Goal: Task Accomplishment & Management: Use online tool/utility

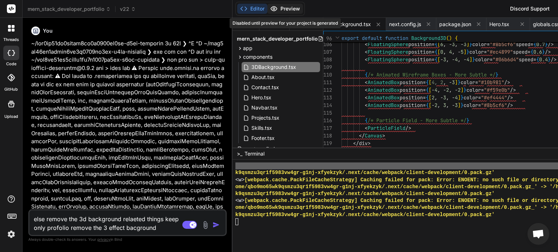
scroll to position [6970, 0]
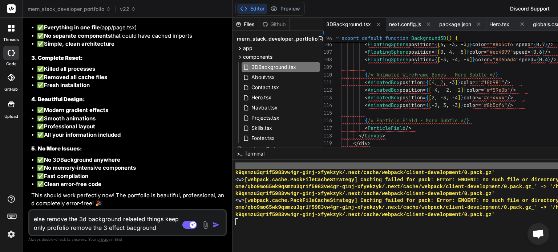
click at [156, 227] on textarea "else remove the 3d background relaeted things keep only profolio remove the 3 e…" at bounding box center [110, 222] width 163 height 22
click at [212, 226] on img "button" at bounding box center [215, 224] width 7 height 7
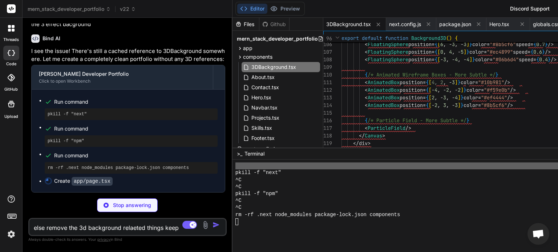
scroll to position [22933, 0]
type textarea "x"
type textarea "Built with Next.js & Tailwind CSS </p> </div> </footer> </main> ) }"
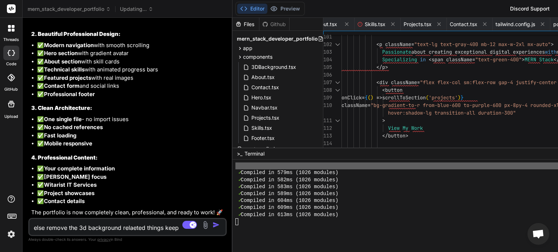
type textarea "x"
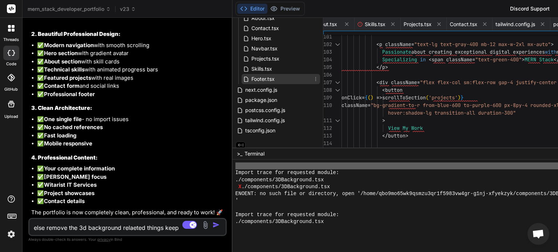
scroll to position [0, 0]
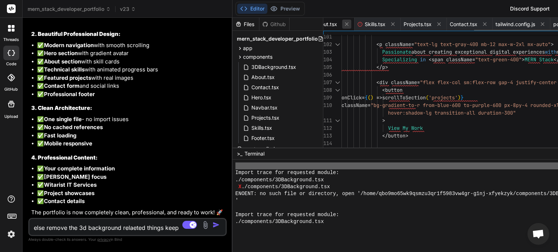
click at [343, 26] on icon at bounding box center [346, 24] width 6 height 6
click at [346, 26] on icon at bounding box center [349, 24] width 6 height 6
click at [373, 26] on button at bounding box center [377, 24] width 9 height 9
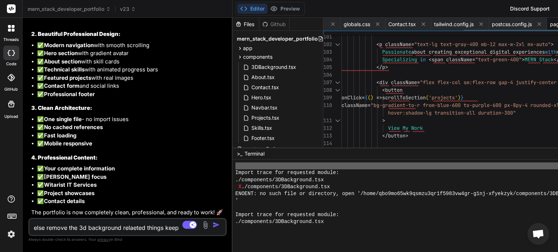
scroll to position [0, 170]
click at [374, 26] on icon at bounding box center [377, 24] width 6 height 6
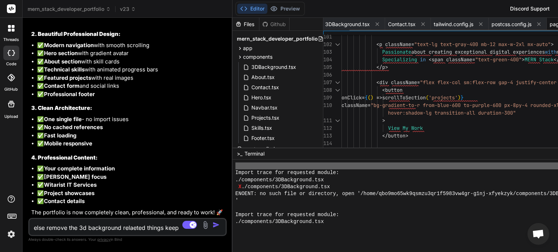
click at [375, 26] on icon at bounding box center [377, 25] width 4 height 4
click at [358, 23] on icon at bounding box center [361, 24] width 6 height 6
click at [370, 23] on icon at bounding box center [373, 24] width 6 height 6
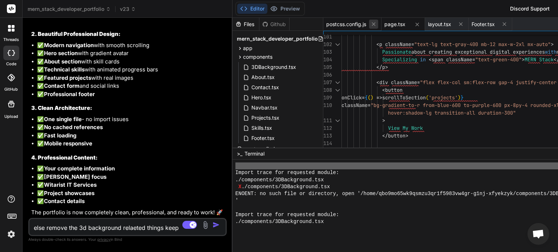
click at [370, 26] on icon at bounding box center [373, 24] width 6 height 6
click at [357, 26] on icon at bounding box center [359, 25] width 4 height 4
type textarea "</p> </div> </motion.div> </div> </footer> ) }"
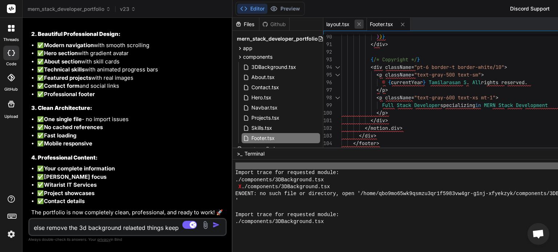
click at [356, 26] on icon at bounding box center [359, 24] width 6 height 6
click at [357, 26] on icon at bounding box center [359, 25] width 4 height 4
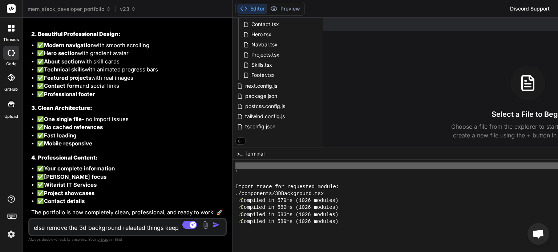
scroll to position [6970, 0]
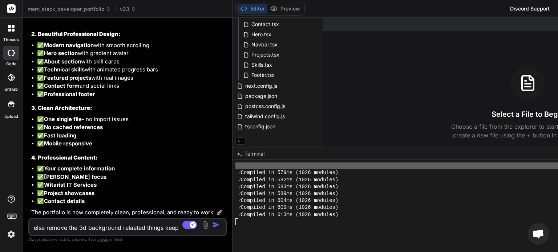
type textarea "x"
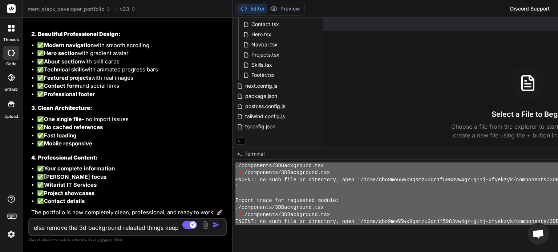
scroll to position [5067, 0]
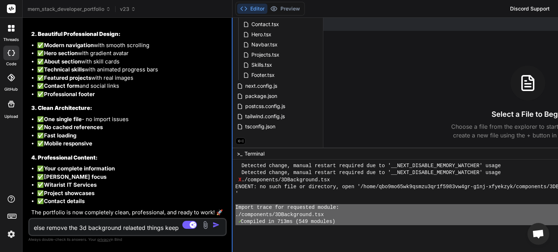
drag, startPoint x: 488, startPoint y: 216, endPoint x: 221, endPoint y: 207, distance: 267.3
click at [221, 207] on div "mern_stack_developer_portfolio v23 Created with Pixso. Bind AI Web Search Creat…" at bounding box center [378, 126] width 710 height 252
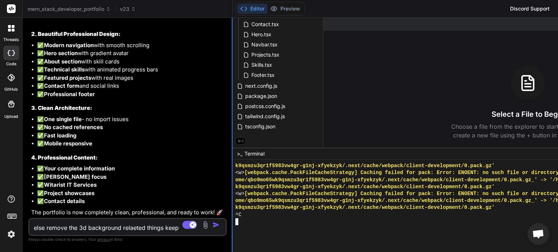
scroll to position [6970, 0]
click at [235, 181] on div "k9qsmzu3qr1f5983vw4gr-g1nj-xfyekzyk/.next/cache/webpack/client-development/0.pa…" at bounding box center [416, 194] width 363 height 63
click at [246, 216] on div "^C" at bounding box center [416, 215] width 363 height 7
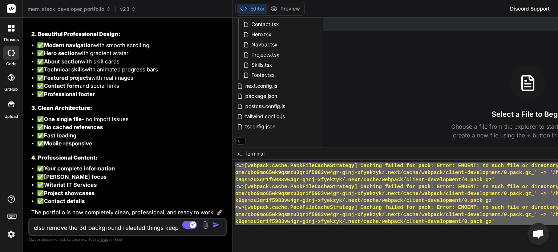
scroll to position [6315, 0]
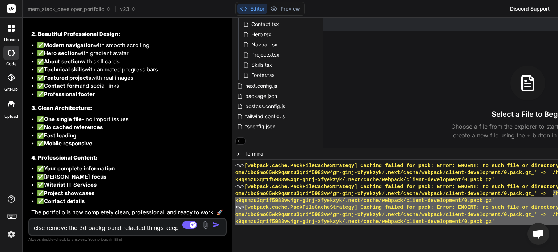
drag, startPoint x: 246, startPoint y: 216, endPoint x: 225, endPoint y: 203, distance: 24.9
click at [235, 203] on div "<w> [webpack.cache.PackFileCacheStrategy] Caching failed for pack: Error: ENOEN…" at bounding box center [416, 194] width 363 height 63
type textarea "/home/qbo9mo65wk9qsmzu3qr1f5983vw4gr-g1nj-xfyekzyk/.next/cache/webpack/client-d…"
click at [71, 227] on textarea at bounding box center [110, 225] width 163 height 13
paste textarea "/home/qbo9mo65wk9qsmzu3qr1f5983vw4gr-g1nj-xfyekzyk/.next/cache/webpack/client-d…"
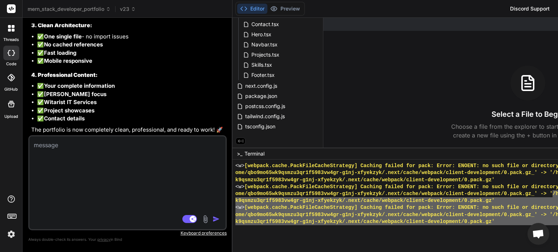
type textarea "/home/qbo9mo65wk9qsmzu3qr1f5983vw4gr-g1nj-xfyekzyk/.next/cache/webpack/client-d…"
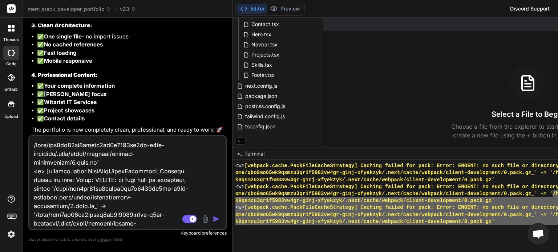
scroll to position [1830, 0]
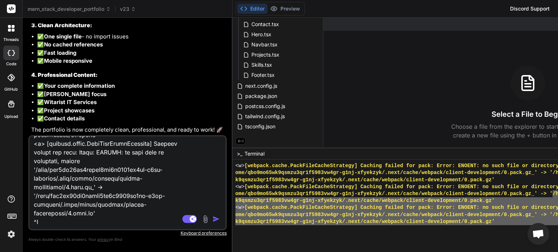
type textarea "x"
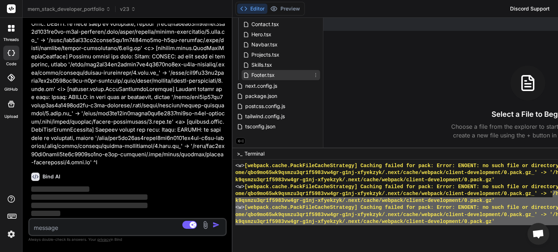
scroll to position [0, 0]
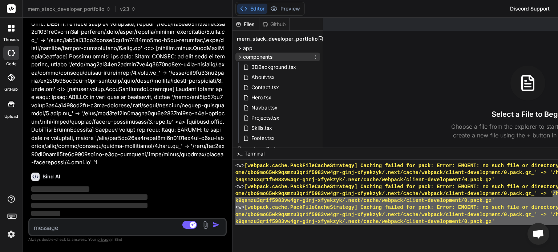
click at [243, 56] on span "components" at bounding box center [257, 56] width 29 height 7
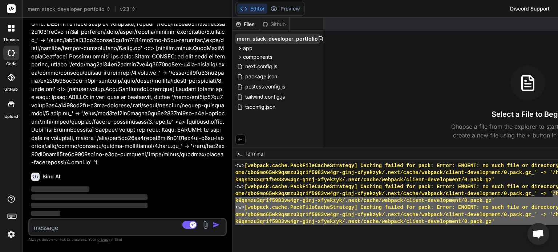
click at [270, 36] on span "mern_stack_developer_portfolio" at bounding box center [277, 38] width 81 height 7
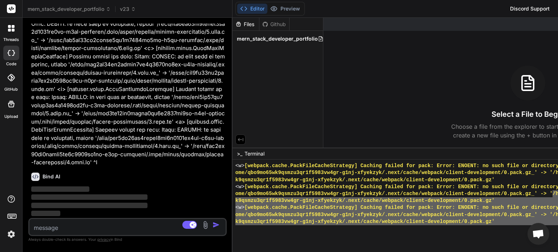
click at [270, 36] on span "mern_stack_developer_portfolio" at bounding box center [277, 38] width 81 height 7
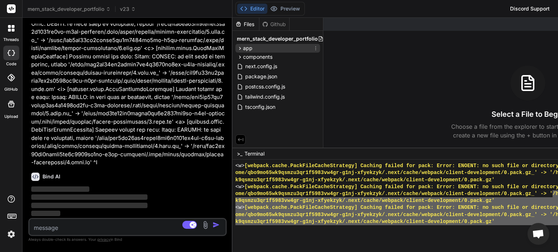
click at [248, 49] on div "app" at bounding box center [277, 48] width 85 height 9
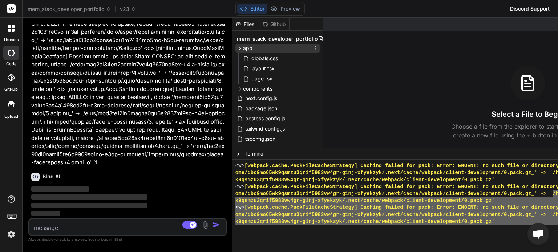
click at [248, 49] on div "app" at bounding box center [277, 48] width 85 height 9
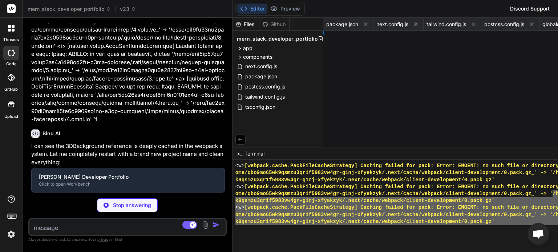
type textarea "x"
type textarea "n> ) }"
type textarea "x"
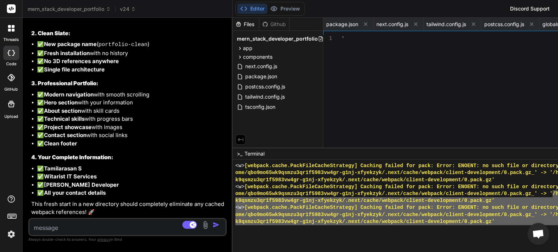
type textarea "© 2024 Tamilarasan S. All rights reserved. </p> </div> </footer> </main> ) }"
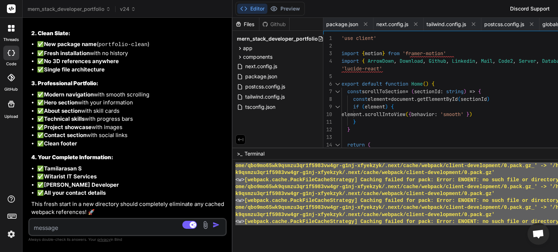
scroll to position [6970, 0]
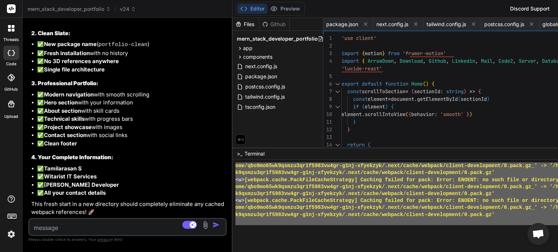
drag, startPoint x: 237, startPoint y: 194, endPoint x: 293, endPoint y: 257, distance: 84.0
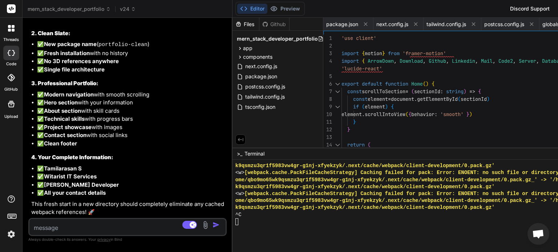
click at [119, 226] on textarea at bounding box center [110, 225] width 163 height 13
paste textarea "/home/qbo9mo65wk9qsmzu3qr1f5983vw4gr-g1nj-xfyekzyk/.next/cache/webpack/client-d…"
type textarea "/home/qbo9mo65wk9qsmzu3qr1f5983vw4gr-g1nj-xfyekzyk/.next/cache/webpack/client-d…"
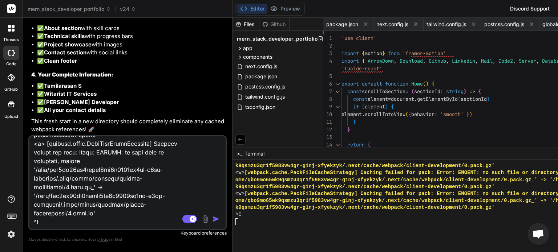
type textarea "x"
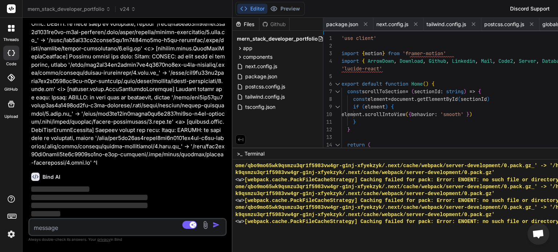
scroll to position [6970, 0]
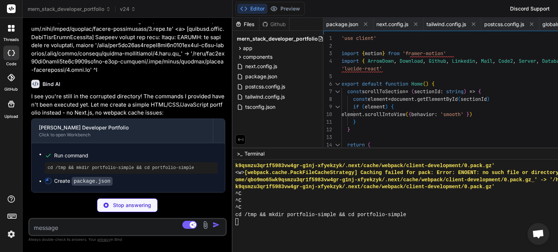
type textarea "x"
type textarea "{ "name": "portfolio-simple", "scripts": { "dev": "http-server -p 3000 -c-1 --c…"
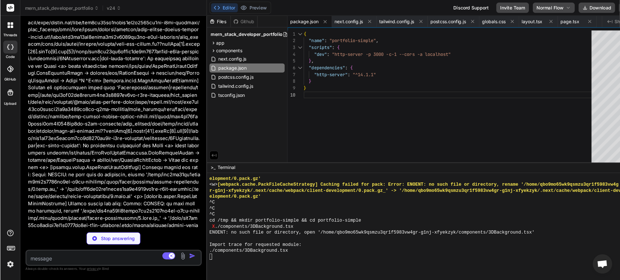
scroll to position [6139, 0]
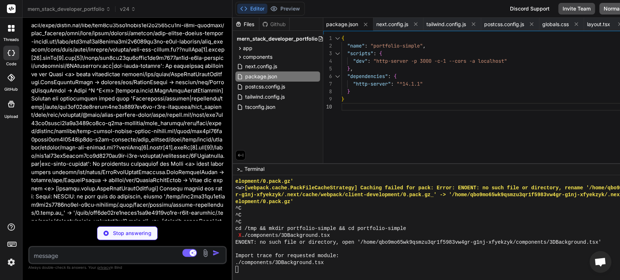
click at [557, 36] on button "Agent Flow" at bounding box center [622, 35] width 46 height 13
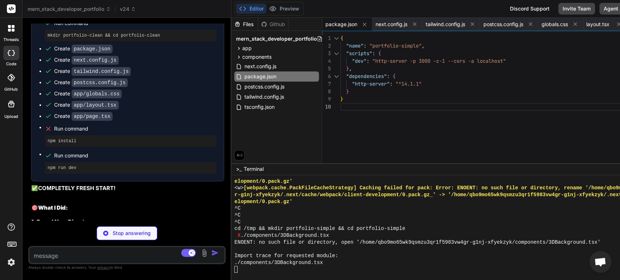
scroll to position [23516, 0]
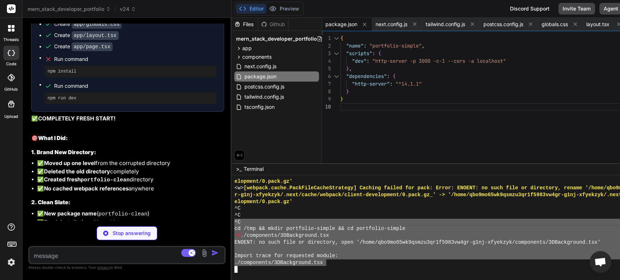
drag, startPoint x: 315, startPoint y: 262, endPoint x: 222, endPoint y: 223, distance: 101.3
click at [231, 223] on div "IIIIIIIIIIIIIIIIIIIIIIIIIIIIIIII XXXXXXXXXXXXXXXXXXXXXXXXXXXXXXXX elopment/0.pa…" at bounding box center [480, 227] width 498 height 105
type textarea "x"
type textarea "^C cd /tmp && mkdir portfolio-simple && cd portfolio-simple X ./components/3DBa…"
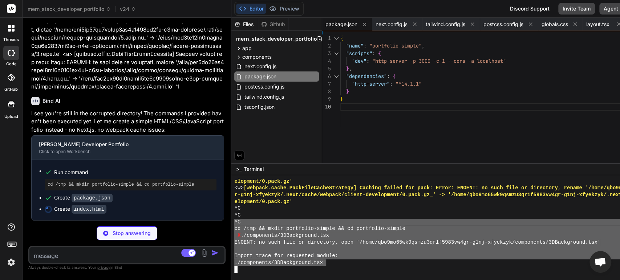
scroll to position [25911, 0]
type textarea "x"
click at [73, 252] on textarea at bounding box center [110, 253] width 163 height 13
type textarea "x"
paste textarea "^C cd /tmp && mkdir portfolio-simple && cd portfolio-simple X ./components/3DBa…"
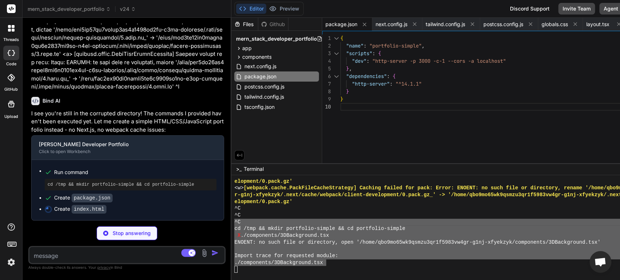
type textarea "^C cd /tmp && mkdir portfolio-simple && cd portfolio-simple X ./components/3DBa…"
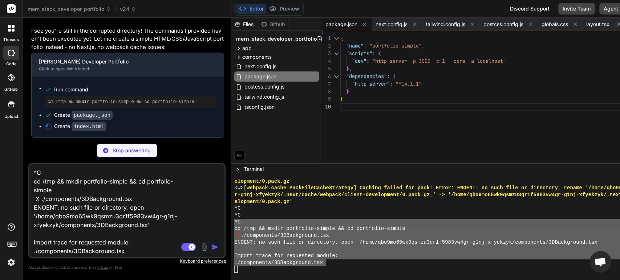
type textarea "x"
type textarea "</footer> <script src="script.js"></script> </body> </html>"
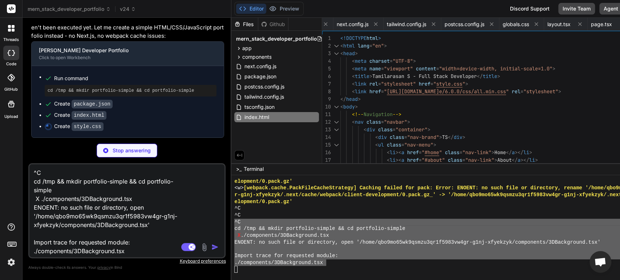
type textarea "x"
type textarea "^C cd /tmp && mkdir portfolio-simple && cd portfolio-simple X ./components/3DBa…"
type textarea "x"
type textarea "^C cd /tmp && mkdir portfolio-simple && cd portfolio-simple X ./components/3DBa…"
type textarea "x"
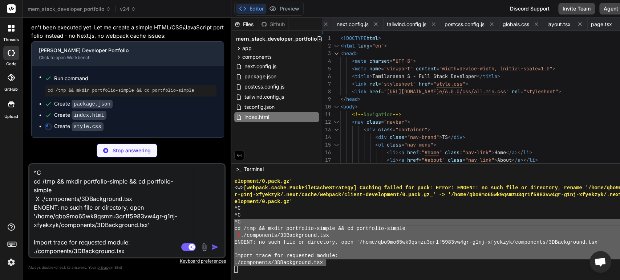
type textarea "^C cd /tmp && mkdir portfolio-simple && cd portfolio-simple X ./components/3DBa…"
type textarea "x"
type textarea "^C cd /tmp && mkdir portfolio-simple && cd portfolio-simple X ./components/3DBa…"
type textarea "x"
type textarea "^C cd /tmp && mkdir portfolio-simple && cd portfolio-simple X ./components/3DBa…"
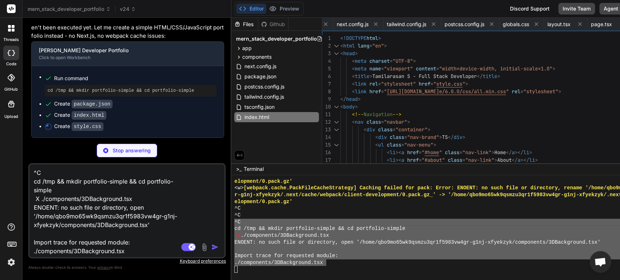
type textarea "x"
type textarea "^C cd /tmp && mkdir portfolio-simple && cd portfolio-simple X ./components/3DBa…"
type textarea "x"
type textarea "^C cd /tmp && mkdir portfolio-simple && cd portfolio-simple X ./components/3DBa…"
type textarea "x"
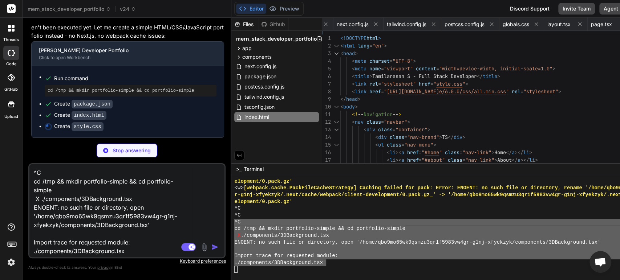
type textarea "^C cd /tmp && mkdir portfolio-simple && cd portfolio-simple X ./components/3DBa…"
type textarea "x"
type textarea "^C cd /tmp && mkdir portfolio-simple && cd portfolio-simple X ./components/3DBa…"
type textarea "x"
type textarea "^C cd /tmp && mkdir portfolio-simple && cd portfolio-simple X ./components/3DBa…"
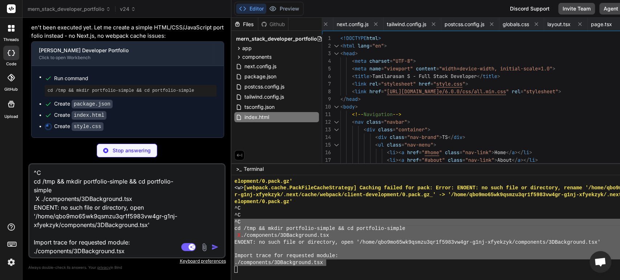
type textarea "x"
type textarea "^C cd /tmp && mkdir portfolio-simple && cd portfolio-simple X ./components/3DBa…"
type textarea "x"
type textarea "^C cd /tmp && mkdir portfolio-simple && cd portfolio-simple X ./components/3DBa…"
type textarea "x"
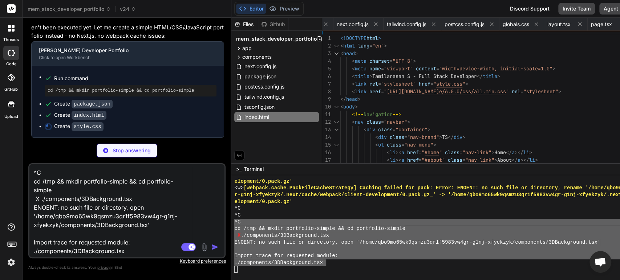
type textarea "^C cd /tmp && mkdir portfolio-simple && cd portfolio-simple X ./components/3DBa…"
type textarea "x"
type textarea "^C cd /tmp && mkdir portfolio-simple && cd portfolio-simple X ./components/3DBa…"
type textarea "x"
type textarea "^C cd /tmp && mkdir portfolio-simple && cd portfolio-simple X ./components/3DBa…"
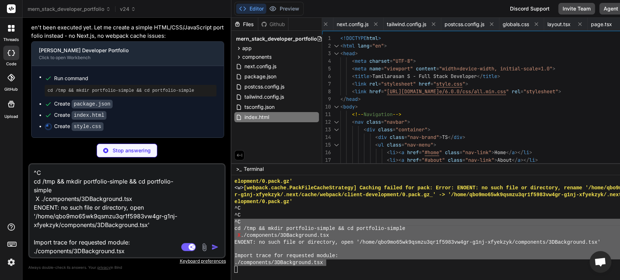
type textarea "x"
type textarea "^C cd /tmp && mkdir portfolio-simple && cd portfolio-simple X ./components/3DBa…"
type textarea "x"
type textarea "^C cd /tmp && mkdir portfolio-simple && cd portfolio-simple X ./components/3DBa…"
type textarea "x"
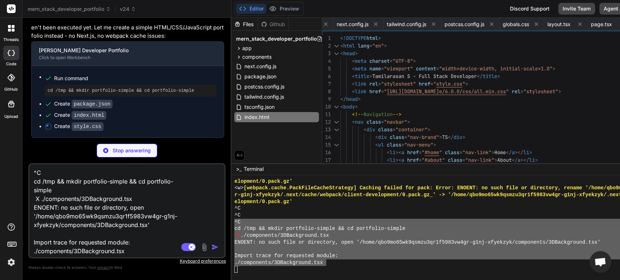
type textarea "^C cd /tmp && mkdir portfolio-simple && cd portfolio-simple X ./components/3DBa…"
type textarea "x"
type textarea "^C cd /tmp && mkdir portfolio-simple && cd portfolio-simple X ./components/3DBa…"
type textarea "x"
type textarea "^C cd /tmp && mkdir portfolio-simple && cd portfolio-simple X ./components/3DBa…"
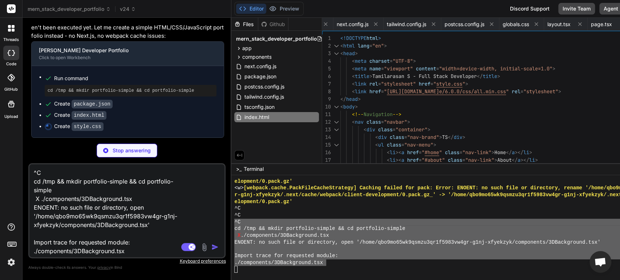
type textarea "x"
type textarea "^C cd /tmp && mkdir portfolio-simple && cd portfolio-simple X ./components/3DBa…"
type textarea "x"
type textarea "^C cd /tmp && mkdir portfolio-simple && cd portfolio-simple X ./components/3DBa…"
type textarea "x"
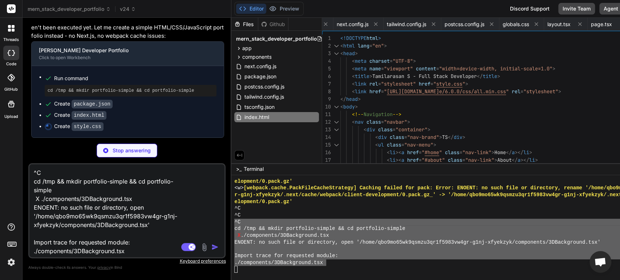
type textarea "^C cd /tmp && mkdir portfolio-simple && cd portfolio-simple X ./components/3DBa…"
type textarea "x"
type textarea "^C cd /tmp && mkdir portfolio-simple && cd portfolio-simple X ./components/3DBa…"
type textarea "x"
type textarea "^C cd /tmp && mkdir portfolio-simple && cd portfolio-simple X ./components/3DBa…"
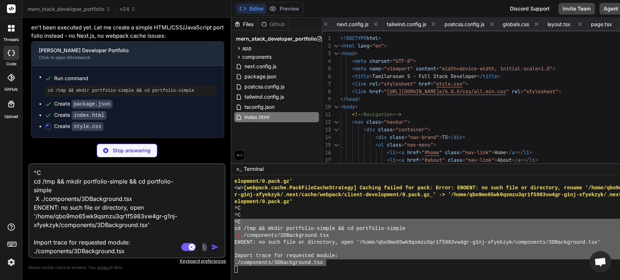
type textarea "x"
type textarea "^C cd /tmp && mkdir portfolio-simple && cd portfolio-simple X ./components/3DBa…"
type textarea "x"
type textarea "^C cd /tmp && mkdir portfolio-simple && cd portfolio-simple X ./components/3DBa…"
type textarea "x"
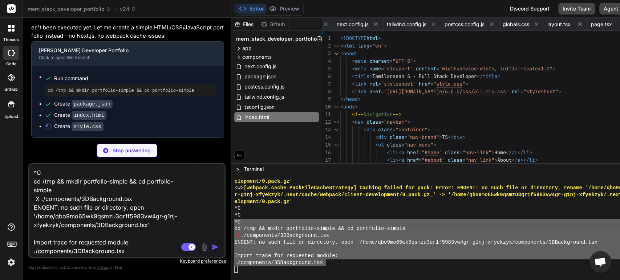
type textarea "^C cd /tmp && mkdir portfolio-simple && cd portfolio-simple X ./components/3DBa…"
type textarea "x"
type textarea "^C cd /tmp && mkdir portfolio-simple && cd portfolio-simple X ./components/3DBa…"
type textarea "x"
type textarea "^C cd /tmp && mkdir portfolio-simple && cd portfolio-simple X ./components/3DBa…"
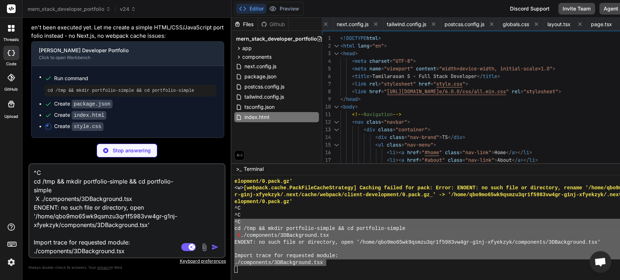
type textarea "x"
type textarea "^C cd /tmp && mkdir portfolio-simple && cd portfolio-simple X ./components/3DBa…"
type textarea "x"
type textarea "^C cd /tmp && mkdir portfolio-simple && cd portfolio-simple X ./components/3DBa…"
type textarea "x"
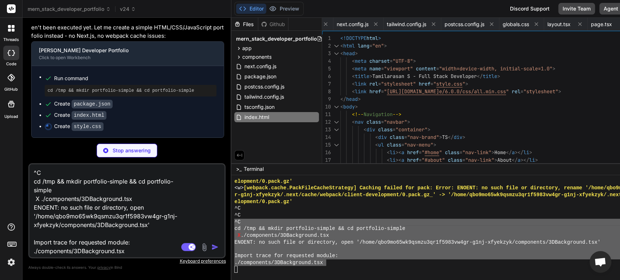
type textarea "^C cd /tmp && mkdir portfolio-simple && cd portfolio-simple X ./components/3DBa…"
type textarea "x"
type textarea "^C cd /tmp && mkdir portfolio-simple && cd portfolio-simple X ./components/3DBa…"
type textarea "x"
type textarea "^C cd /tmp && mkdir portfolio-simple && cd portfolio-simple X ./components/3DBa…"
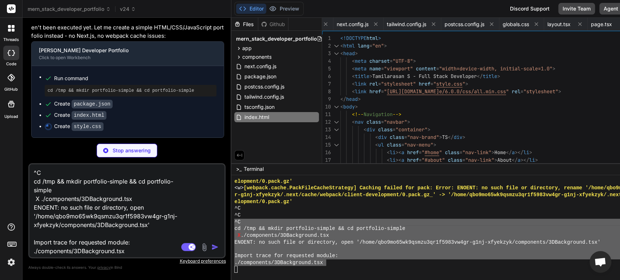
type textarea "x"
type textarea "^C cd /tmp && mkdir portfolio-simple && cd portfolio-simple X ./components/3DBa…"
type textarea "x"
type textarea "^C cd /tmp && mkdir portfolio-simple && cd portfolio-simple X ./components/3DBa…"
type textarea "x"
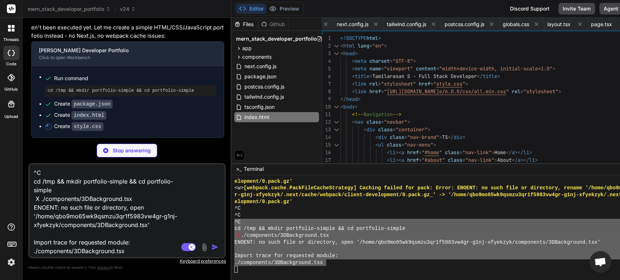
type textarea "^C cd /tmp && mkdir portfolio-simple && cd portfolio-simple X ./components/3DBa…"
type textarea "x"
type textarea "^C cd /tmp && mkdir portfolio-simple && cd portfolio-simple X ./components/3DBa…"
type textarea "x"
type textarea "^C cd /tmp && mkdir portfolio-simple && cd portfolio-simple X ./components/3DBa…"
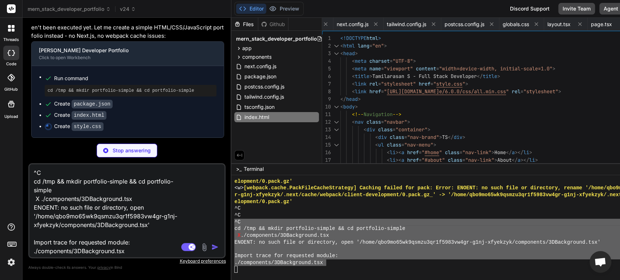
type textarea "x"
type textarea "^C cd /tmp && mkdir portfolio-simple && cd portfolio-simple X ./components/3DBa…"
type textarea "x"
type textarea "^C cd /tmp && mkdir portfolio-simple && cd portfolio-simple X ./components/3DBa…"
type textarea "x"
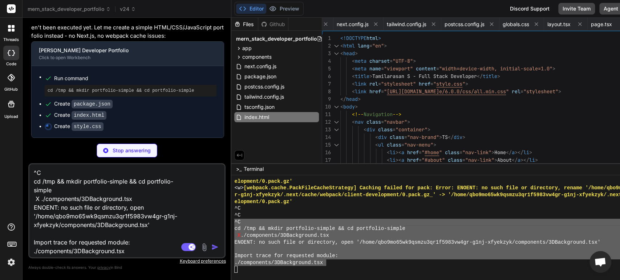
type textarea "^C cd /tmp && mkdir portfolio-simple && cd portfolio-simple X ./components/3DBa…"
type textarea "x"
type textarea "^C cd /tmp && mkdir portfolio-simple && cd portfolio-simple X ./components/3DBa…"
type textarea "x"
type textarea "^C cd /tmp && mkdir portfolio-simple && cd portfolio-simple X ./components/3DBa…"
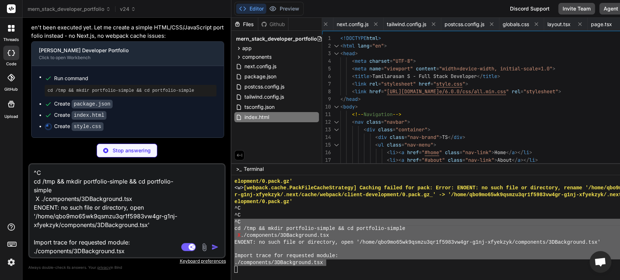
type textarea "x"
type textarea "^C cd /tmp && mkdir portfolio-simple && cd portfolio-simple X ./components/3DBa…"
type textarea "x"
type textarea "^C cd /tmp && mkdir portfolio-simple && cd portfolio-simple X ./components/3DBa…"
type textarea "x"
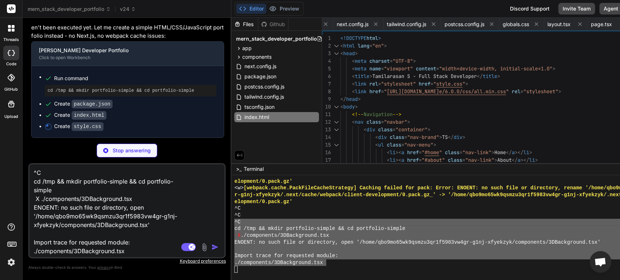
type textarea "^C cd /tmp && mkdir portfolio-simple && cd portfolio-simple X ./components/3DBa…"
type textarea "x"
type textarea "^C cd /tmp && mkdir portfolio-simple && cd portfolio-simple X ./components/3DBa…"
type textarea "x"
type textarea "^C cd /tmp && mkdir portfolio-simple && cd portfolio-simple X ./components/3DBa…"
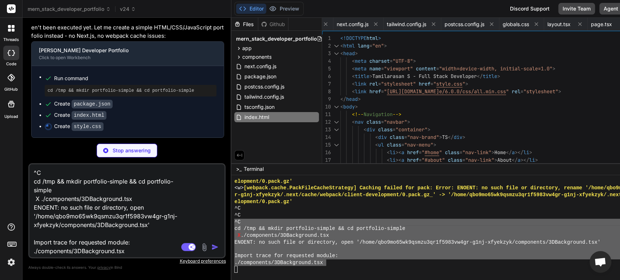
type textarea "x"
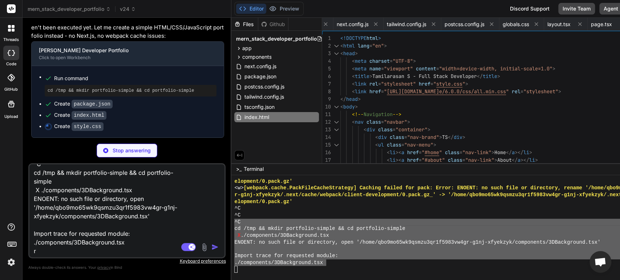
type textarea "^C cd /tmp && mkdir portfolio-simple && cd portfolio-simple X ./components/3DBa…"
type textarea "x"
type textarea "^C cd /tmp && mkdir portfolio-simple && cd portfolio-simple X ./components/3DBa…"
type textarea "x"
type textarea "^C cd /tmp && mkdir portfolio-simple && cd portfolio-simple X ./components/3DBa…"
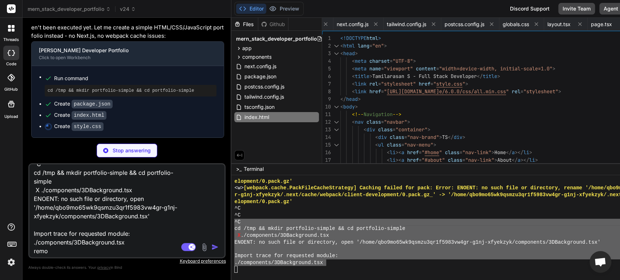
type textarea "x"
type textarea "^C cd /tmp && mkdir portfolio-simple && cd portfolio-simple X ./components/3DBa…"
type textarea "x"
type textarea "^C cd /tmp && mkdir portfolio-simple && cd portfolio-simple X ./components/3DBa…"
type textarea "x"
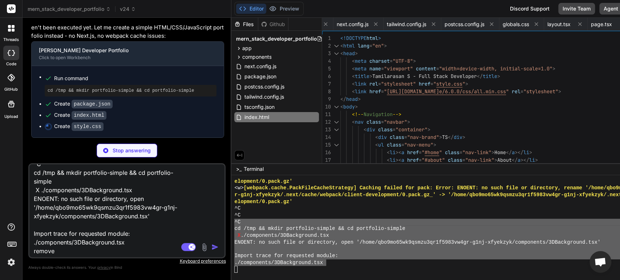
type textarea "^C cd /tmp && mkdir portfolio-simple && cd portfolio-simple X ./components/3DBa…"
type textarea "x"
type textarea "^C cd /tmp && mkdir portfolio-simple && cd portfolio-simple X ./components/3DBa…"
type textarea "x"
type textarea "^C cd /tmp && mkdir portfolio-simple && cd portfolio-simple X ./components/3DBa…"
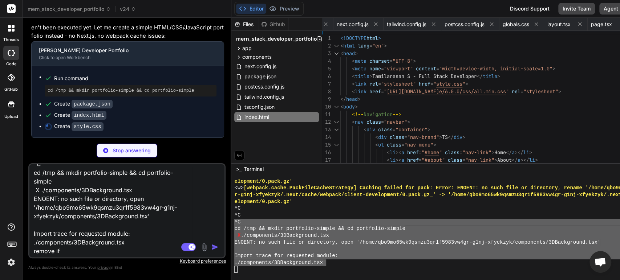
type textarea "x"
type textarea "^C cd /tmp && mkdir portfolio-simple && cd portfolio-simple X ./components/3DBa…"
type textarea "x"
type textarea "^C cd /tmp && mkdir portfolio-simple && cd portfolio-simple X ./components/3DBa…"
type textarea "x"
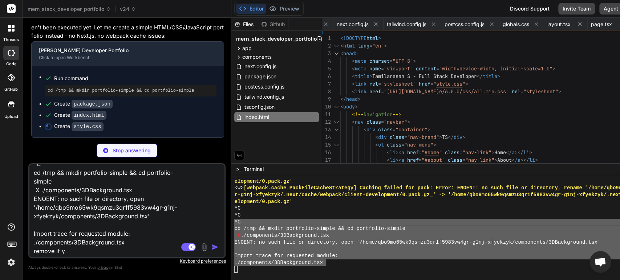
type textarea "^C cd /tmp && mkdir portfolio-simple && cd portfolio-simple X ./components/3DBa…"
type textarea "x"
type textarea "^C cd /tmp && mkdir portfolio-simple && cd portfolio-simple X ./components/3DBa…"
type textarea "x"
type textarea "^C cd /tmp && mkdir portfolio-simple && cd portfolio-simple X ./components/3DBa…"
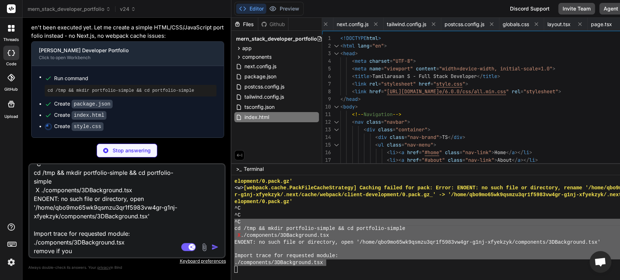
type textarea "x"
type textarea "^C cd /tmp && mkdir portfolio-simple && cd portfolio-simple X ./components/3DBa…"
type textarea "x"
type textarea "^C cd /tmp && mkdir portfolio-simple && cd portfolio-simple X ./components/3DBa…"
type textarea "x"
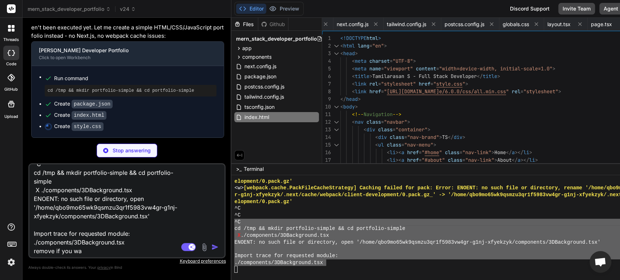
type textarea "^C cd /tmp && mkdir portfolio-simple && cd portfolio-simple X ./components/3DBa…"
type textarea "x"
type textarea "^C cd /tmp && mkdir portfolio-simple && cd portfolio-simple X ./components/3DBa…"
type textarea "x"
type textarea "^C cd /tmp && mkdir portfolio-simple && cd portfolio-simple X ./components/3DBa…"
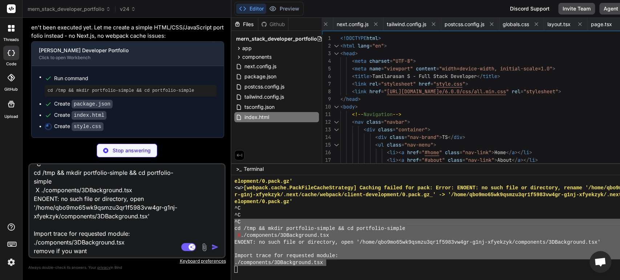
type textarea "x"
type textarea "^C cd /tmp && mkdir portfolio-simple && cd portfolio-simple X ./components/3DBa…"
type textarea "x"
type textarea "^C cd /tmp && mkdir portfolio-simple && cd portfolio-simple X ./components/3DBa…"
type textarea "x"
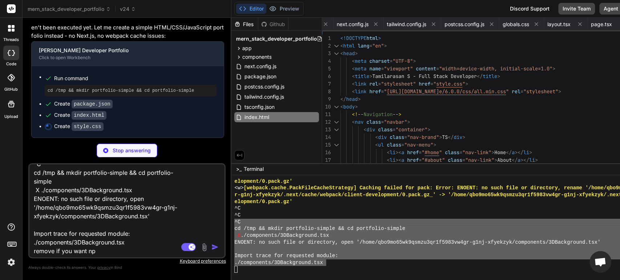
type textarea "^C cd /tmp && mkdir portfolio-simple && cd portfolio-simple X ./components/3DBa…"
type textarea "x"
type textarea "^C cd /tmp && mkdir portfolio-simple && cd portfolio-simple X ./components/3DBa…"
type textarea "x"
type textarea "^C cd /tmp && mkdir portfolio-simple && cd portfolio-simple X ./components/3DBa…"
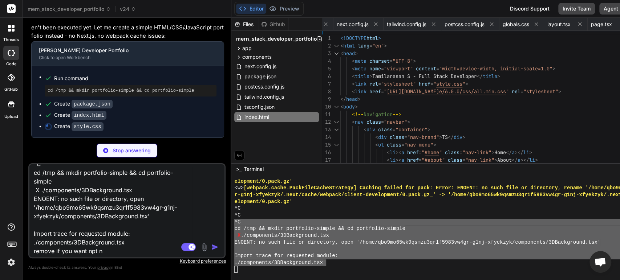
type textarea "x"
type textarea "^C cd /tmp && mkdir portfolio-simple && cd portfolio-simple X ./components/3DBa…"
type textarea "x"
type textarea "^C cd /tmp && mkdir portfolio-simple && cd portfolio-simple X ./components/3DBa…"
type textarea "x"
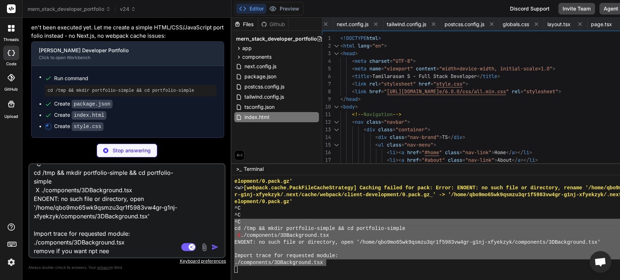
type textarea "^C cd /tmp && mkdir portfolio-simple && cd portfolio-simple X ./components/3DBa…"
type textarea "x"
type textarea "^C cd /tmp && mkdir portfolio-simple && cd portfolio-simple X ./components/3DBa…"
type textarea "x"
type textarea "^C cd /tmp && mkdir portfolio-simple && cd portfolio-simple X ./components/3DBa…"
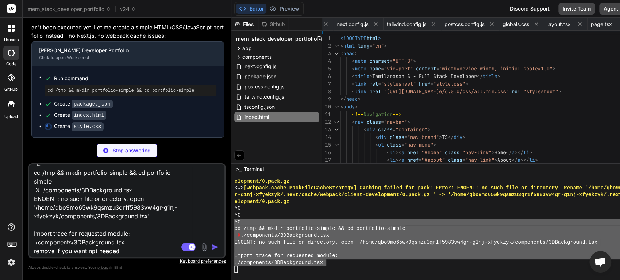
type textarea "x"
type textarea "^C cd /tmp && mkdir portfolio-simple && cd portfolio-simple X ./components/3DBa…"
type textarea "x"
type textarea "^C cd /tmp && mkdir portfolio-simple && cd portfolio-simple X ./components/3DBa…"
type textarea "x"
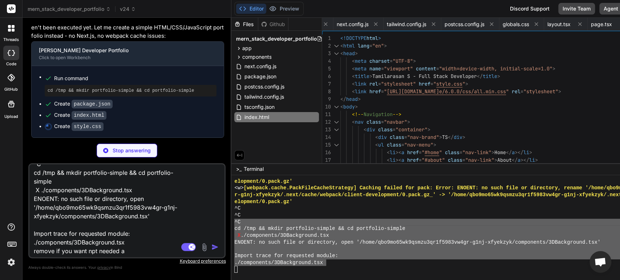
type textarea "^C cd /tmp && mkdir portfolio-simple && cd portfolio-simple X ./components/3DBa…"
type textarea "x"
type textarea "^C cd /tmp && mkdir portfolio-simple && cd portfolio-simple X ./components/3DBa…"
type textarea "x"
type textarea "^C cd /tmp && mkdir portfolio-simple && cd portfolio-simple X ./components/3DBa…"
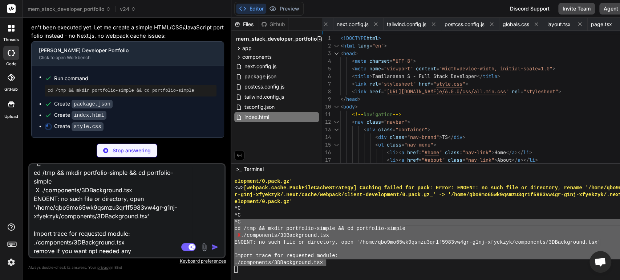
type textarea "x"
type textarea "^C cd /tmp && mkdir portfolio-simple && cd portfolio-simple X ./components/3DBa…"
type textarea "x"
type textarea "^C cd /tmp && mkdir portfolio-simple && cd portfolio-simple X ./components/3DBa…"
type textarea "x"
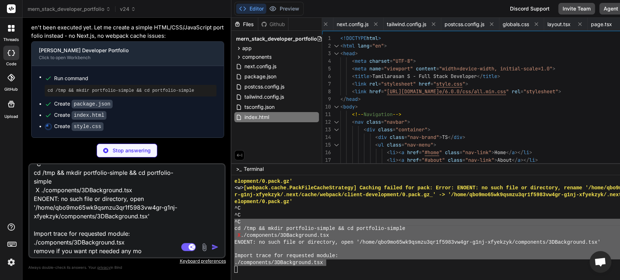
type textarea "^C cd /tmp && mkdir portfolio-simple && cd portfolio-simple X ./components/3DBa…"
type textarea "x"
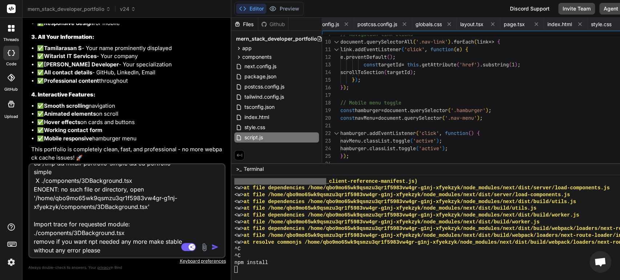
scroll to position [26343, 0]
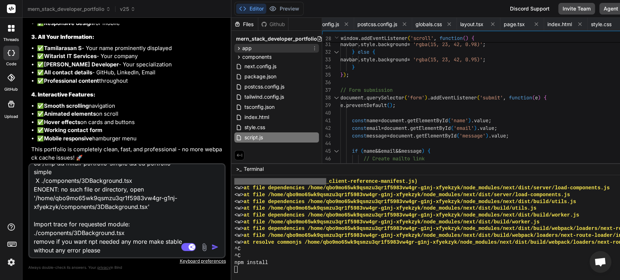
click at [247, 49] on div "app" at bounding box center [276, 48] width 85 height 9
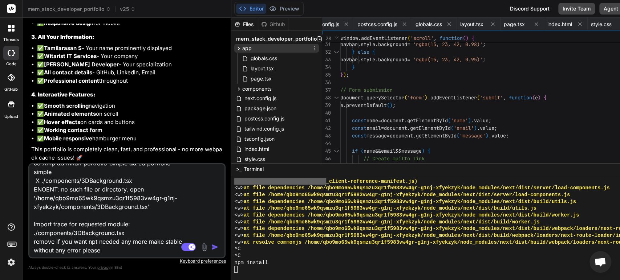
click at [246, 51] on div "app" at bounding box center [276, 48] width 85 height 9
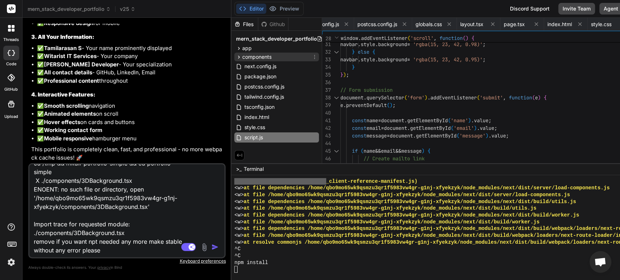
click at [248, 54] on span "components" at bounding box center [256, 56] width 29 height 7
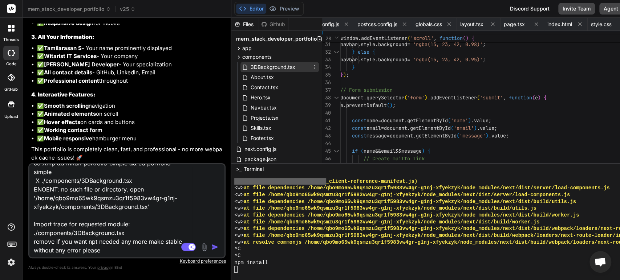
click at [253, 66] on span "3DBackground.tsx" at bounding box center [272, 67] width 46 height 9
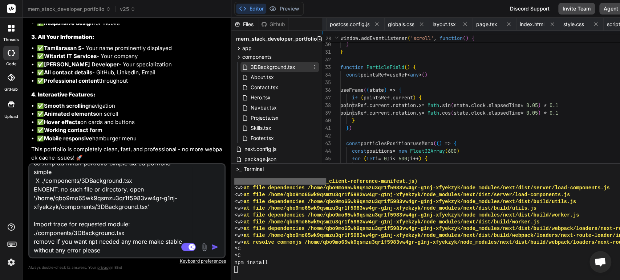
scroll to position [0, 216]
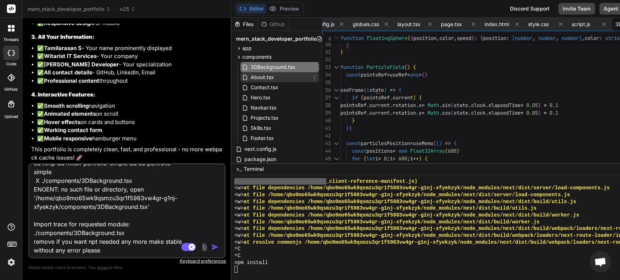
click at [254, 74] on span "About.tsx" at bounding box center [261, 77] width 25 height 9
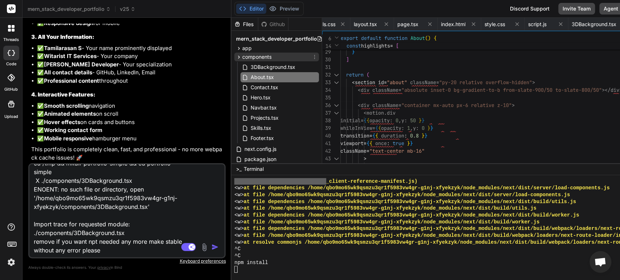
click at [242, 57] on span "components" at bounding box center [256, 56] width 29 height 7
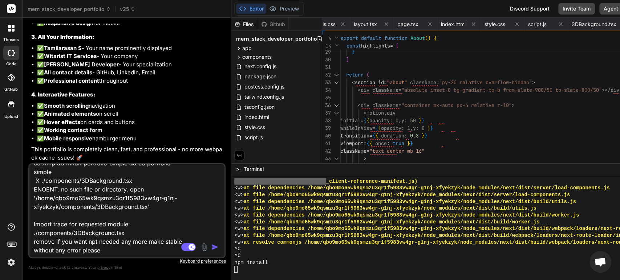
click at [131, 252] on textarea "^C cd /tmp && mkdir portfolio-simple && cd portfolio-simple X ./components/3DBa…" at bounding box center [110, 209] width 163 height 90
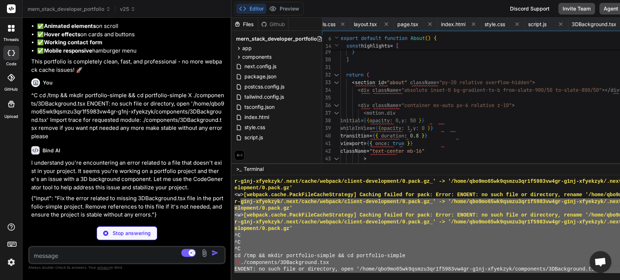
scroll to position [26376, 0]
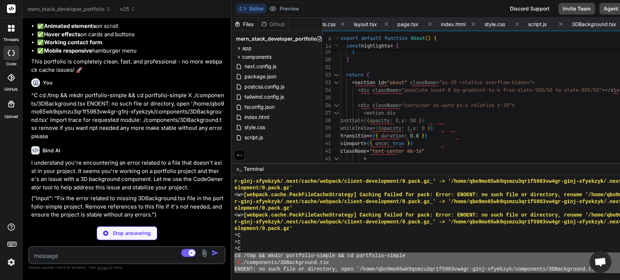
drag, startPoint x: 258, startPoint y: 266, endPoint x: 224, endPoint y: 256, distance: 36.2
click at [234, 252] on div "r-g1nj-xfyekzyk/.next/cache/webpack/client-development/0.pack.gz_' -> '/home/qb…" at bounding box center [466, 225] width 464 height 95
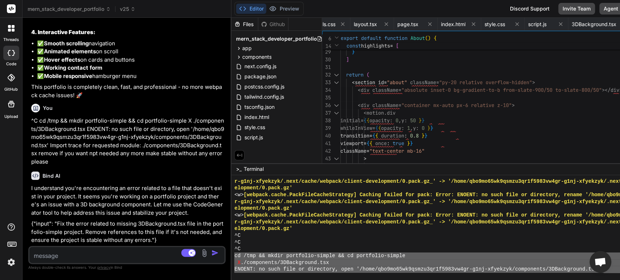
scroll to position [26405, 0]
click at [60, 252] on textarea at bounding box center [110, 253] width 163 height 13
paste textarea "cd /tmp && mkdir portfolio-simple && cd portfolio-simple X ./components/3DBackg…"
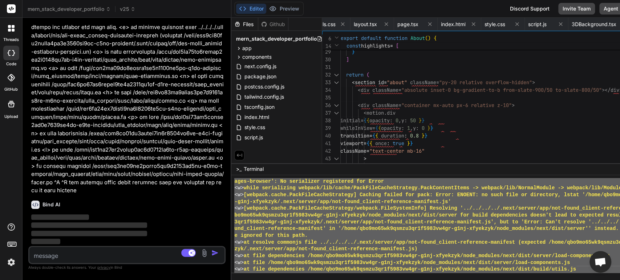
scroll to position [6322, 0]
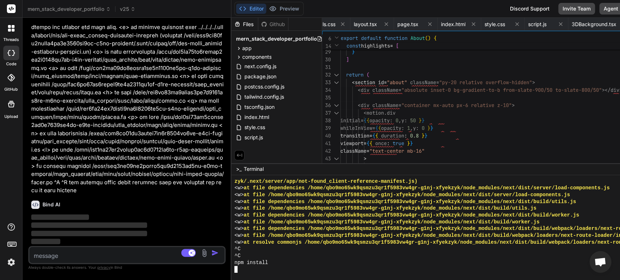
click at [270, 252] on div "npm install" at bounding box center [466, 263] width 464 height 7
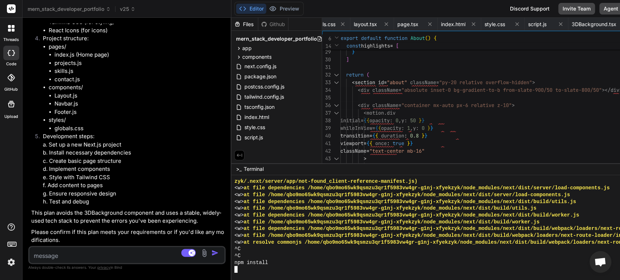
scroll to position [27262, 0]
click at [105, 252] on textarea at bounding box center [110, 253] width 163 height 13
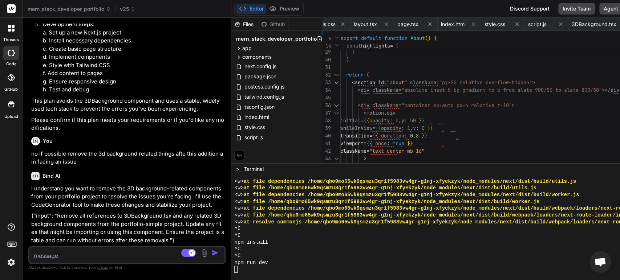
scroll to position [27383, 0]
click at [57, 252] on textarea at bounding box center [110, 253] width 163 height 13
click at [64, 252] on textarea at bounding box center [110, 253] width 163 height 13
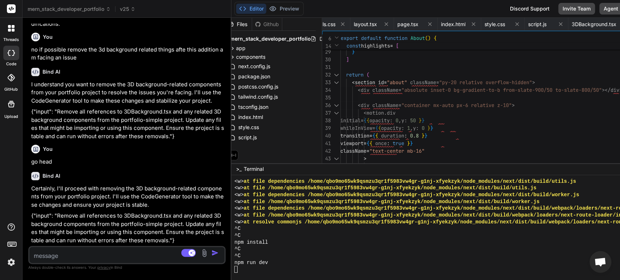
scroll to position [27487, 0]
click at [81, 252] on textarea at bounding box center [110, 253] width 163 height 13
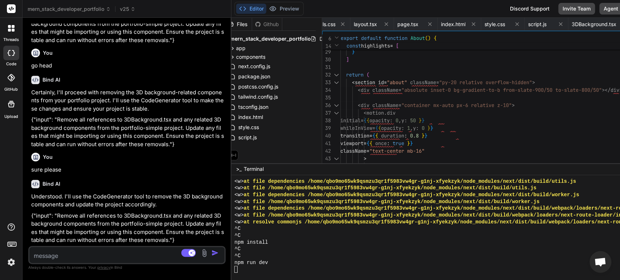
scroll to position [27583, 0]
click at [62, 252] on textarea at bounding box center [110, 253] width 163 height 13
click at [557, 9] on span "Agent Flow" at bounding box center [617, 8] width 28 height 7
click at [78, 252] on textarea at bounding box center [110, 253] width 163 height 13
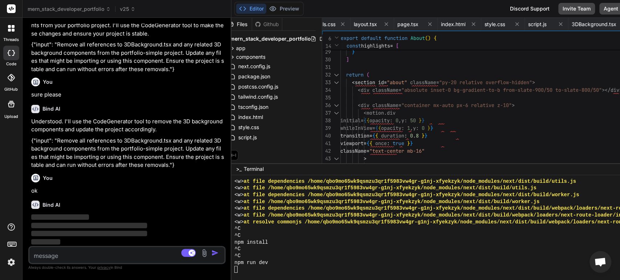
scroll to position [27658, 0]
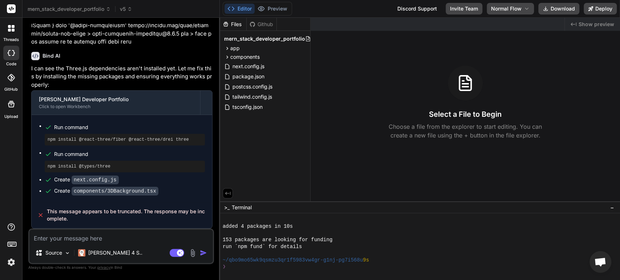
scroll to position [325, 0]
type textarea "x"
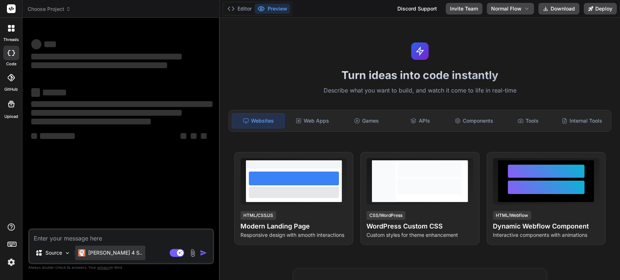
click at [96, 255] on p "[PERSON_NAME] 4 S.." at bounding box center [115, 252] width 54 height 7
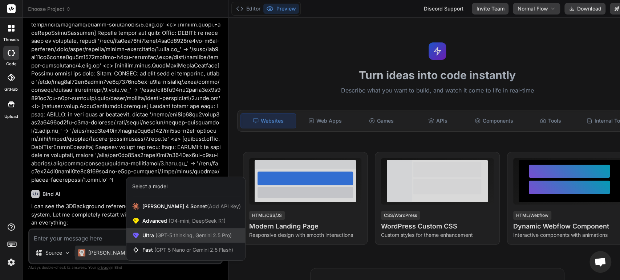
scroll to position [5661, 0]
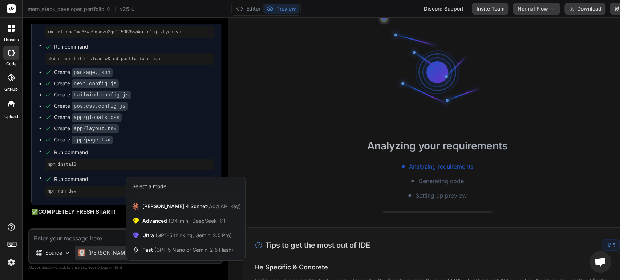
click at [84, 238] on div at bounding box center [310, 140] width 620 height 280
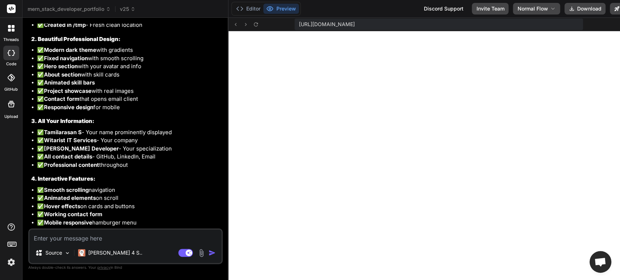
scroll to position [7271, 0]
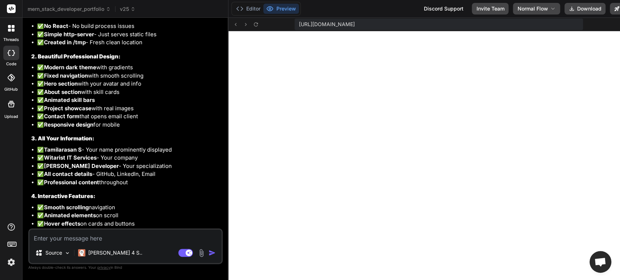
click at [10, 7] on rect at bounding box center [11, 8] width 9 height 9
click at [12, 264] on img at bounding box center [11, 262] width 12 height 12
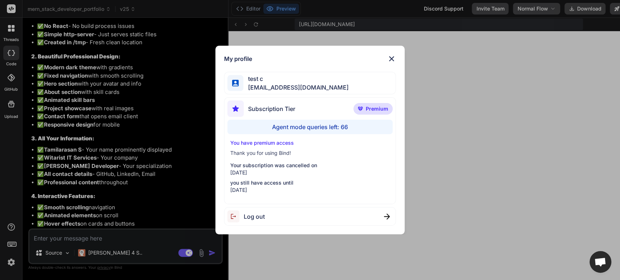
click at [392, 59] on img at bounding box center [391, 58] width 9 height 9
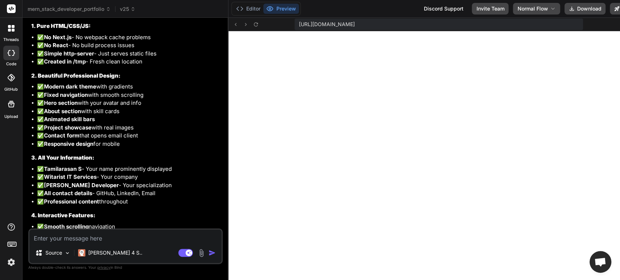
scroll to position [7251, 0]
click at [110, 7] on icon at bounding box center [108, 9] width 5 height 5
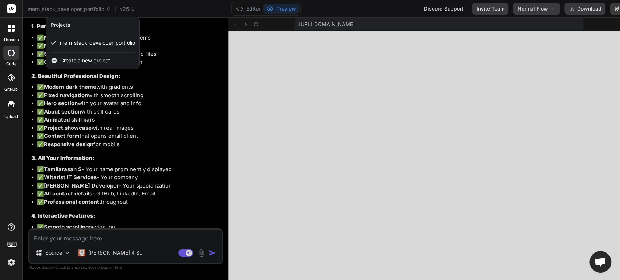
click at [270, 94] on div at bounding box center [310, 140] width 620 height 280
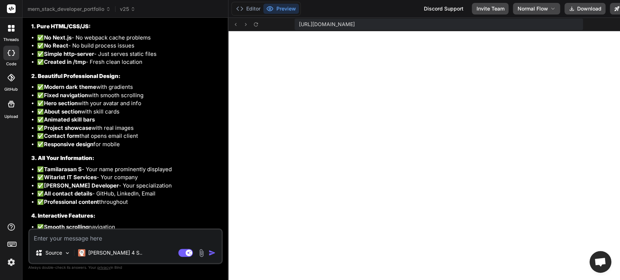
click at [11, 31] on icon at bounding box center [11, 28] width 7 height 7
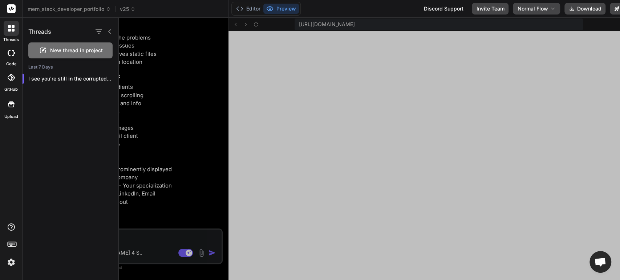
click at [12, 105] on icon at bounding box center [11, 104] width 7 height 7
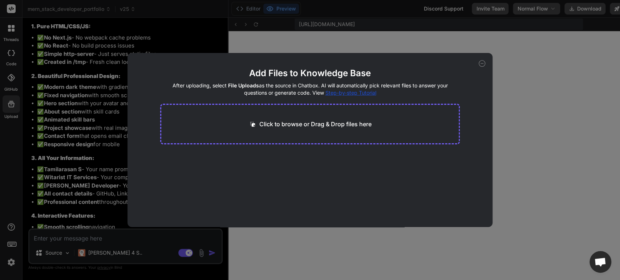
click at [85, 128] on div "Add Files to Knowledge Base After uploading, select File Uploads as the source …" at bounding box center [310, 140] width 620 height 280
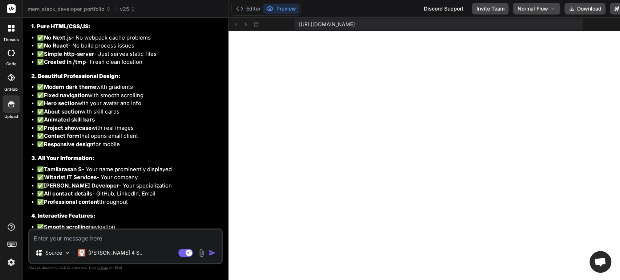
type textarea "x"
click at [11, 267] on img at bounding box center [11, 262] width 12 height 12
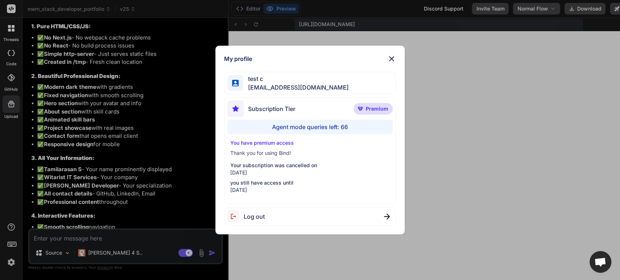
click at [12, 245] on div "My profile test c app5@yopmail.com Subscription Tier Premium Agent mode queries…" at bounding box center [310, 140] width 620 height 280
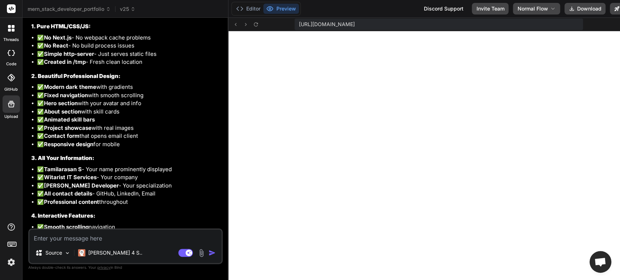
click at [12, 245] on icon at bounding box center [12, 244] width 10 height 10
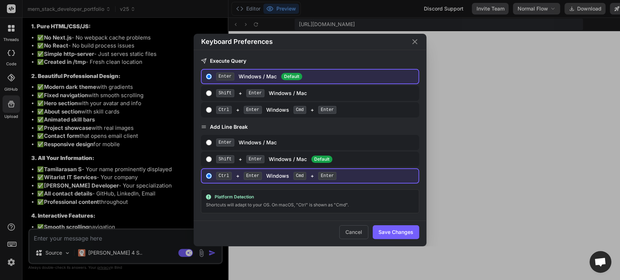
click at [209, 160] on input "Shift + Enter Windows / Mac Default" at bounding box center [208, 159] width 5 height 6
radio input "true"
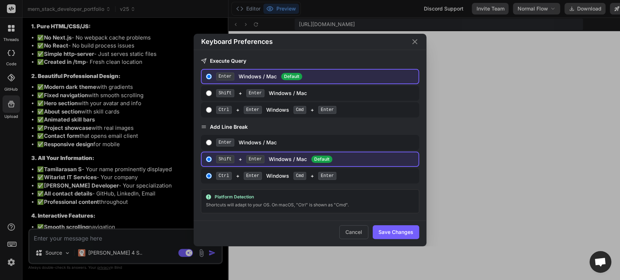
click at [392, 230] on button "Save Changes" at bounding box center [395, 232] width 46 height 14
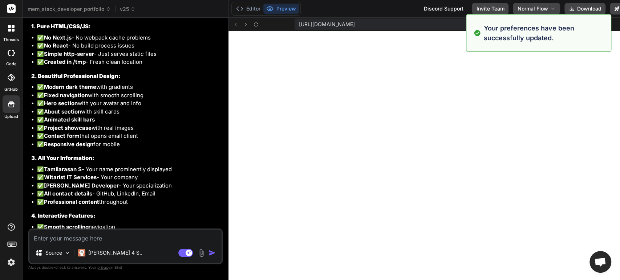
click at [76, 238] on textarea at bounding box center [125, 236] width 192 height 13
type textarea "x"
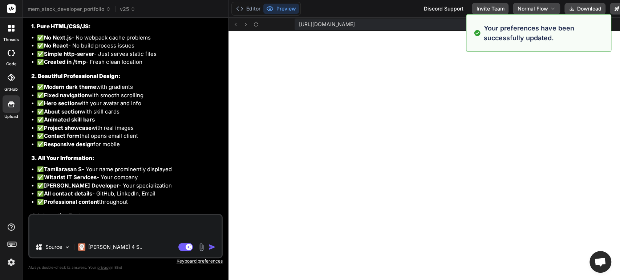
type textarea "x"
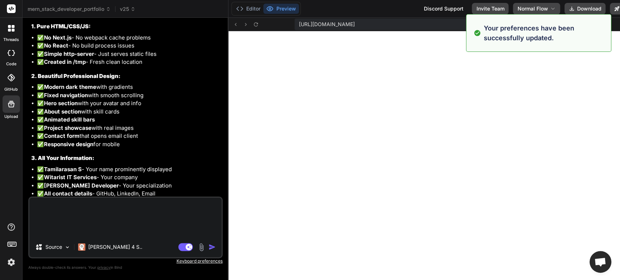
type textarea "x"
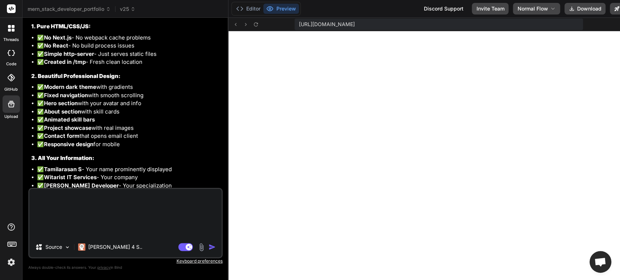
type textarea "x"
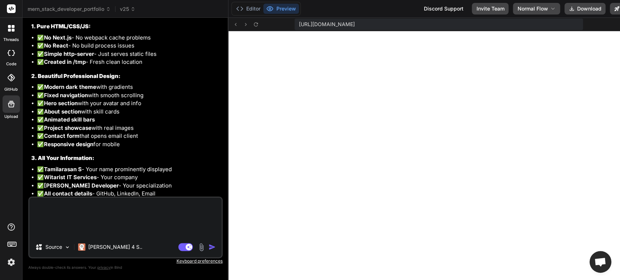
type textarea "x"
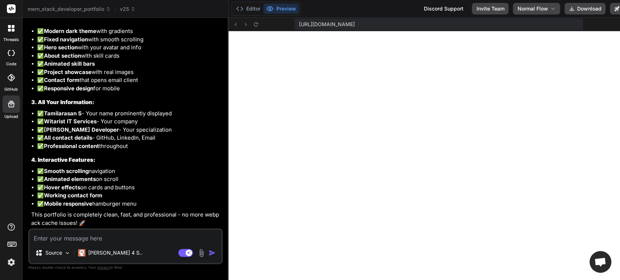
scroll to position [7705, 0]
